Goal: Find contact information: Find contact information

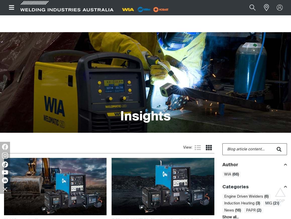
scroll to position [536, 0]
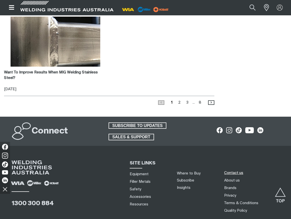
drag, startPoint x: 0, startPoint y: 0, endPoint x: 235, endPoint y: 173, distance: 292.1
click at [235, 173] on link "Contact us" at bounding box center [233, 172] width 19 height 5
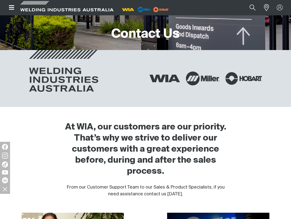
scroll to position [176, 0]
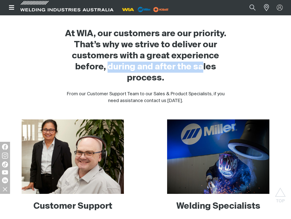
drag, startPoint x: 109, startPoint y: 66, endPoint x: 201, endPoint y: 66, distance: 91.4
click at [201, 66] on h2 "At WIA, our customers are our priority. That’s why we strive to deliver our cus…" at bounding box center [145, 55] width 167 height 55
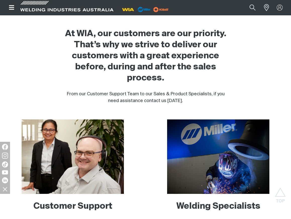
click at [200, 73] on h2 "At WIA, our customers are our priority. That’s why we strive to deliver our cus…" at bounding box center [145, 55] width 167 height 55
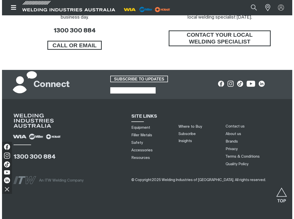
scroll to position [350, 0]
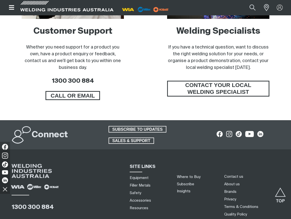
click at [13, 3] on button "Open top menu" at bounding box center [11, 7] width 15 height 15
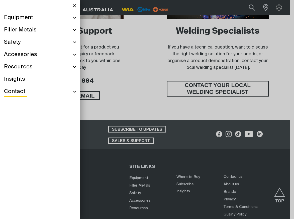
click at [75, 41] on div "Safety" at bounding box center [40, 42] width 72 height 12
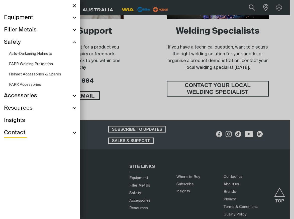
scroll to position [350, 0]
click at [16, 136] on div "Contact" at bounding box center [40, 133] width 72 height 12
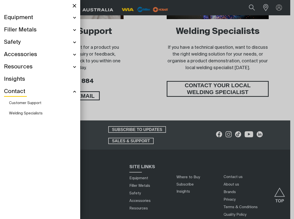
scroll to position [350, 0]
click at [32, 113] on span "Welding Specialists" at bounding box center [26, 113] width 34 height 4
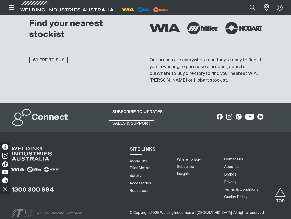
scroll to position [543, 0]
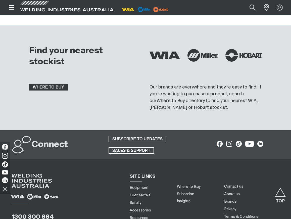
click at [59, 84] on span "WHERE TO BUY" at bounding box center [49, 87] width 38 height 7
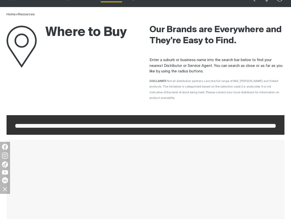
scroll to position [50, 0]
